Goal: Navigation & Orientation: Find specific page/section

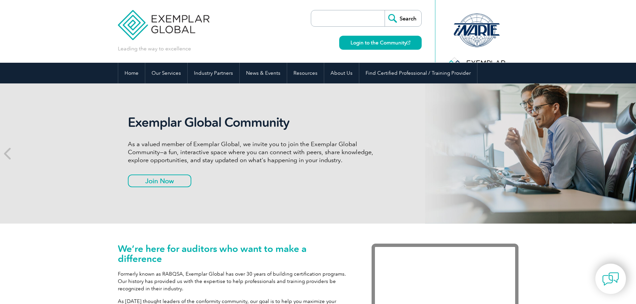
click at [382, 160] on div "Exemplar Global Community As a valued member of Exemplar Global, we invite you …" at bounding box center [318, 153] width 400 height 140
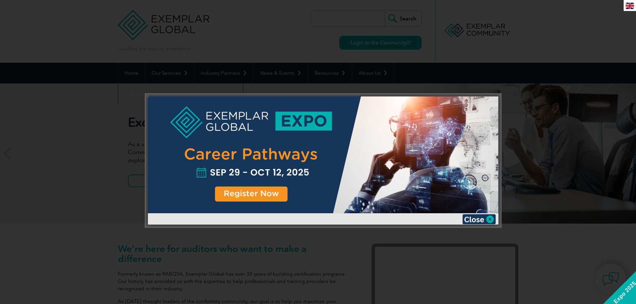
click at [541, 101] on div at bounding box center [318, 152] width 636 height 304
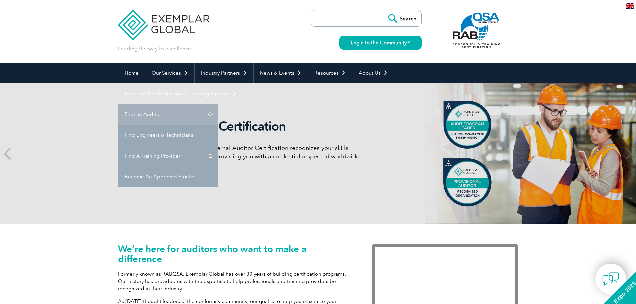
click at [218, 104] on link "Find an Auditor" at bounding box center [168, 114] width 100 height 21
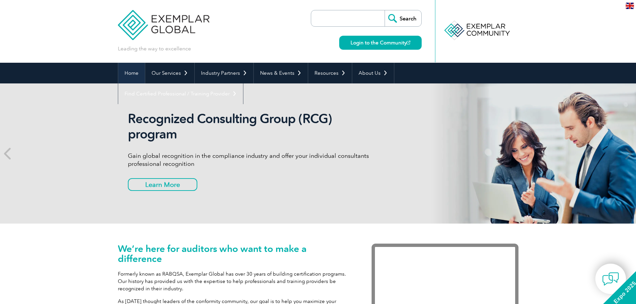
click at [136, 74] on link "Home" at bounding box center [131, 73] width 27 height 21
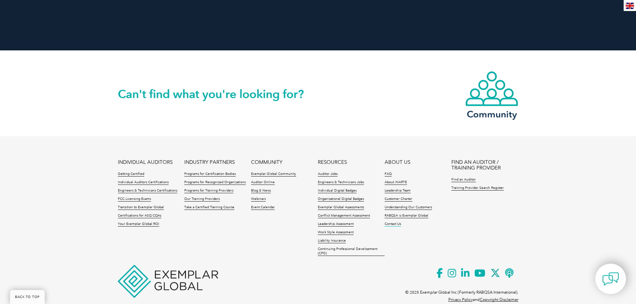
scroll to position [1524, 0]
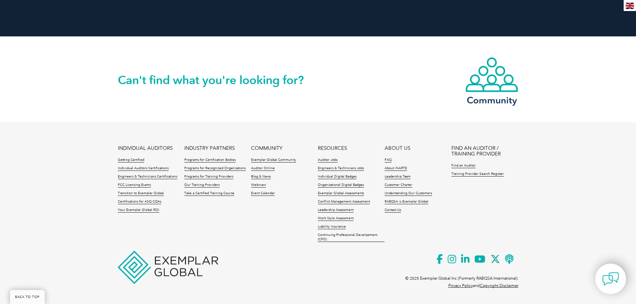
click at [256, 233] on ul "INDIVIDUAL AUDITORS Getting Certified Individual Auditors Certifications Engine…" at bounding box center [318, 195] width 400 height 100
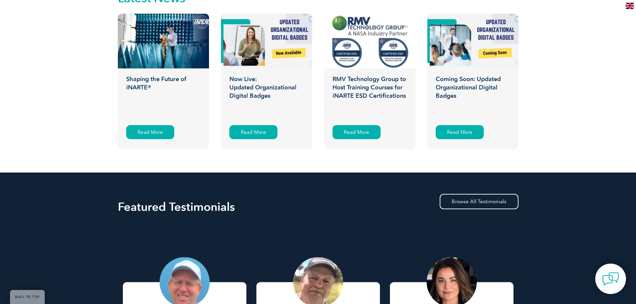
scroll to position [1057, 0]
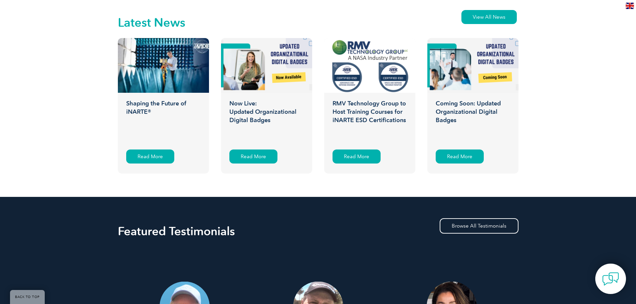
drag, startPoint x: 282, startPoint y: 245, endPoint x: 99, endPoint y: 147, distance: 207.2
click at [99, 147] on div "Latest News View All News Shaping the Future of iNARTE® iNARTE News Read More N…" at bounding box center [318, 92] width 636 height 209
